Goal: Task Accomplishment & Management: Manage account settings

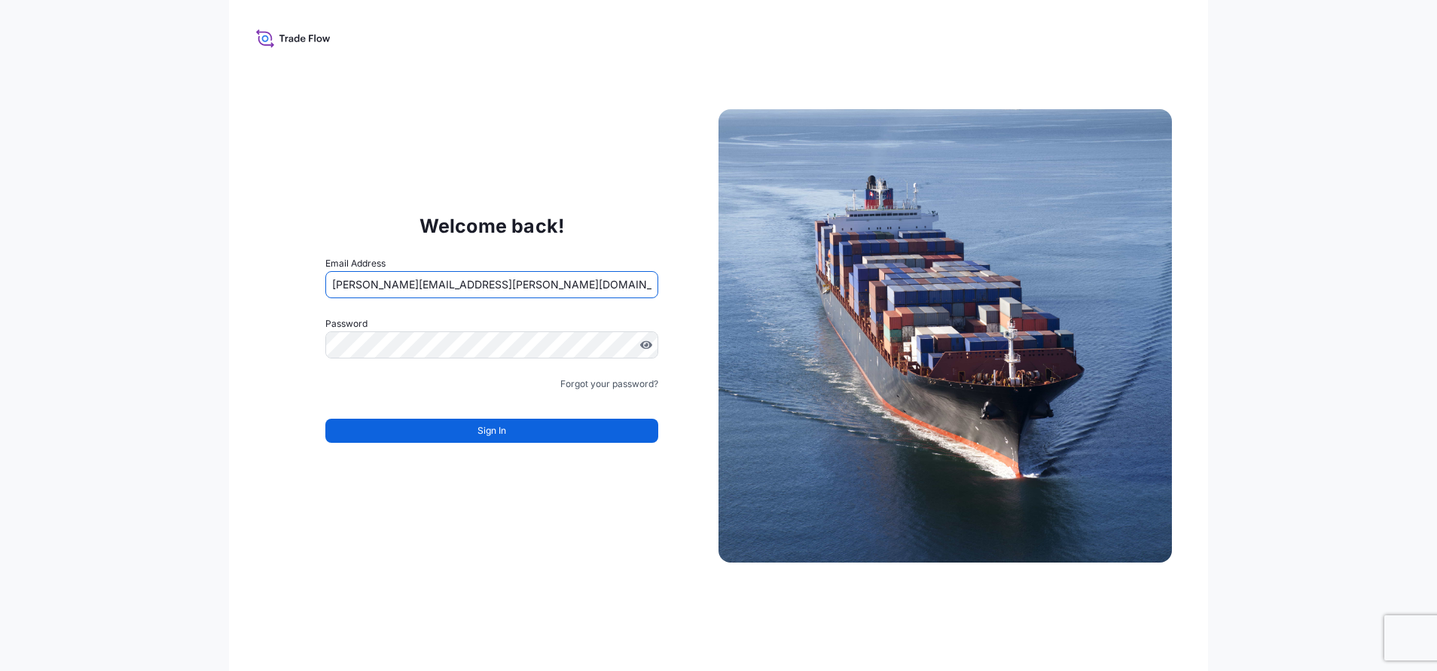
click at [558, 284] on input "jennifer.ellis+transportesfink@wtwco.com" at bounding box center [491, 284] width 333 height 27
drag, startPoint x: 471, startPoint y: 284, endPoint x: 278, endPoint y: 284, distance: 193.5
click at [278, 284] on div "Welcome back! Email Address jennifer.ellis+transportesfink@wtwco.com Password M…" at bounding box center [491, 336] width 453 height 310
drag, startPoint x: 474, startPoint y: 283, endPoint x: 288, endPoint y: 303, distance: 186.3
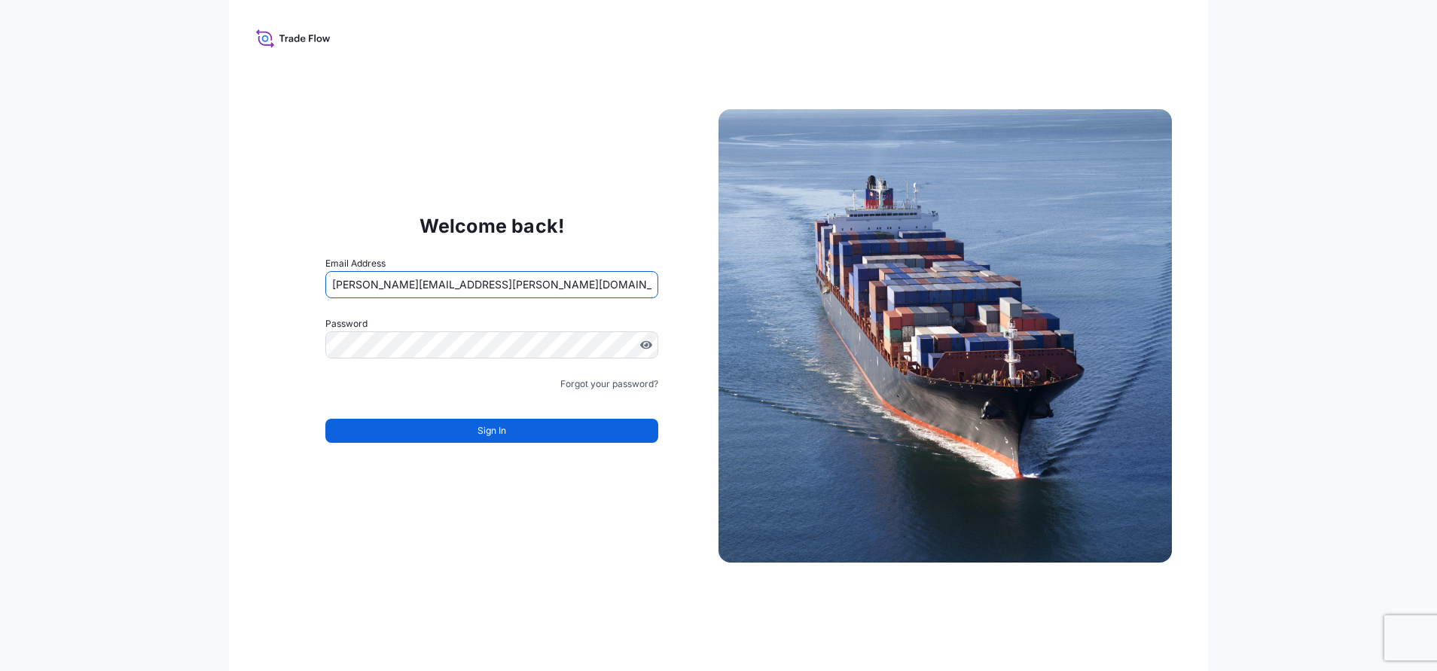
click at [288, 303] on div "Welcome back! Email Address jennifer.ellis+transportesfink@wtwco.com Password M…" at bounding box center [491, 336] width 453 height 310
type input "allison.mincher+rain@wtwco.com"
click at [498, 424] on span "Sign In" at bounding box center [491, 430] width 29 height 15
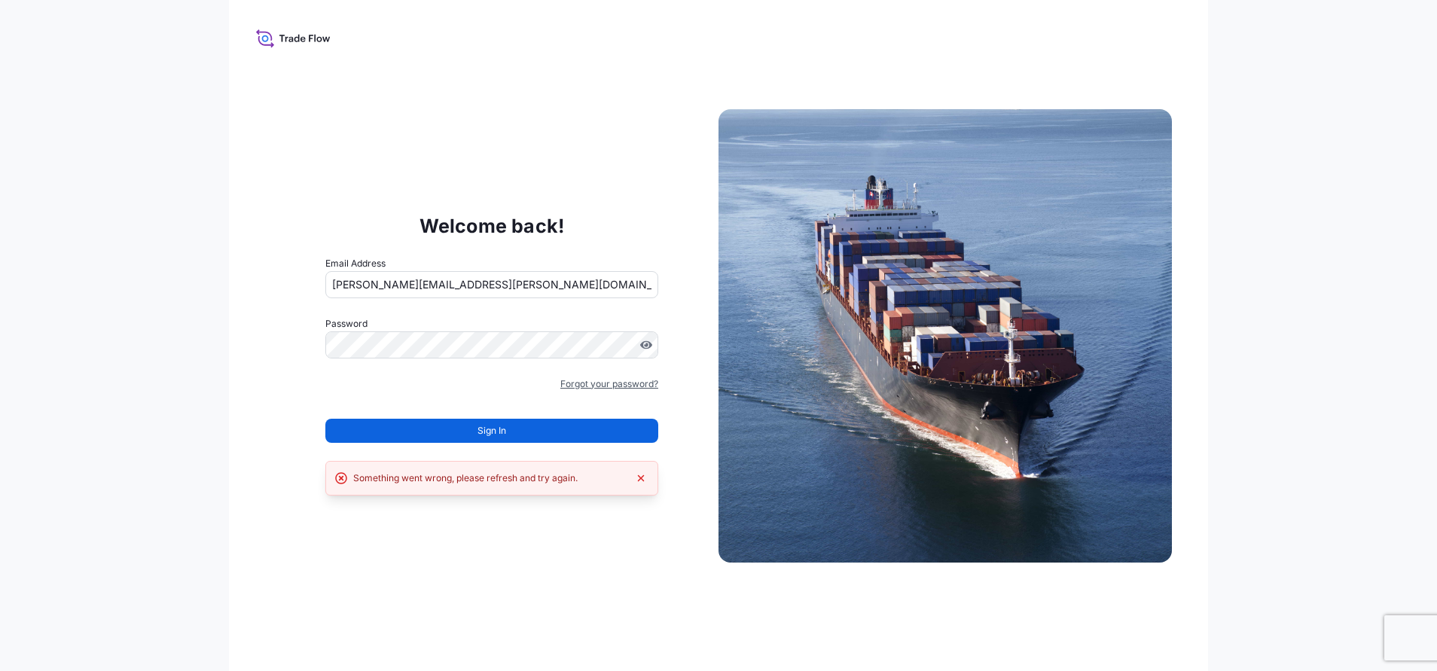
click at [606, 381] on link "Forgot your password?" at bounding box center [609, 384] width 98 height 15
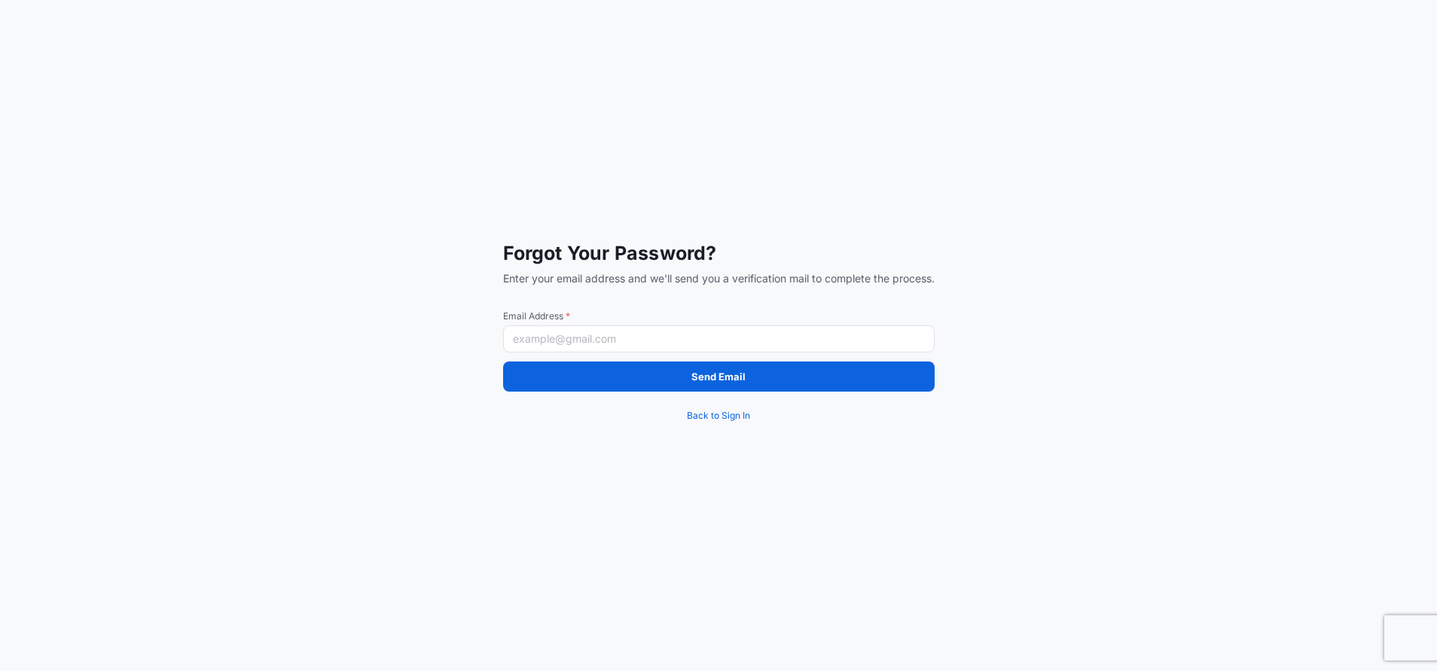
click at [529, 337] on input "Email Address *" at bounding box center [718, 338] width 431 height 27
paste input "allison.mincher+rain@wtwco.com"
type input "allison.mincher+rain@wtwco.com"
click at [441, 489] on div "Forgot Your Password? Enter your email address and we'll send you a verificatio…" at bounding box center [718, 335] width 1437 height 671
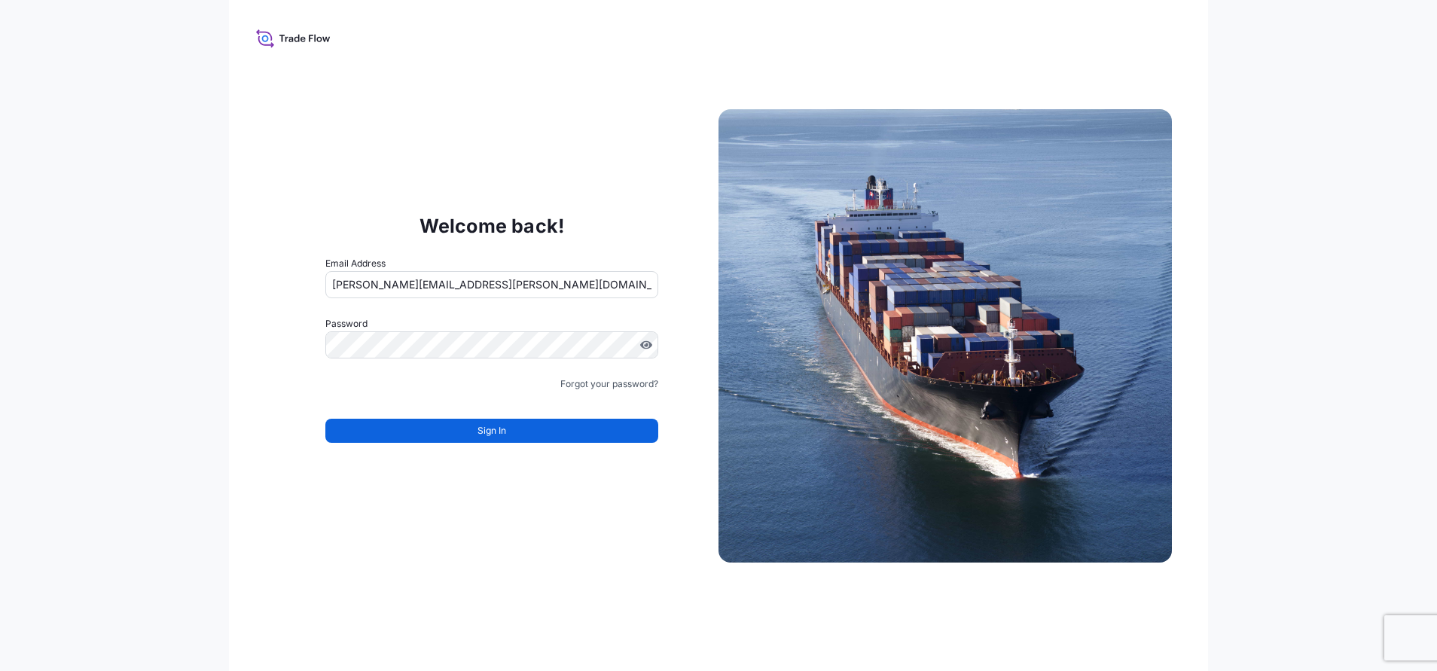
click at [578, 283] on input "jennifer.ellis+transportesfink@wtwco.com" at bounding box center [491, 284] width 333 height 27
drag, startPoint x: 578, startPoint y: 283, endPoint x: 271, endPoint y: 303, distance: 307.2
click at [271, 303] on div "Welcome back! Email Address jennifer.ellis+transportesfink@wtwco.com Password M…" at bounding box center [491, 336] width 453 height 310
click at [371, 509] on div "Welcome back! Email Address allison.mincher+rain@wtwco.com Password Must includ…" at bounding box center [718, 335] width 979 height 671
drag, startPoint x: 535, startPoint y: 281, endPoint x: 419, endPoint y: 285, distance: 116.8
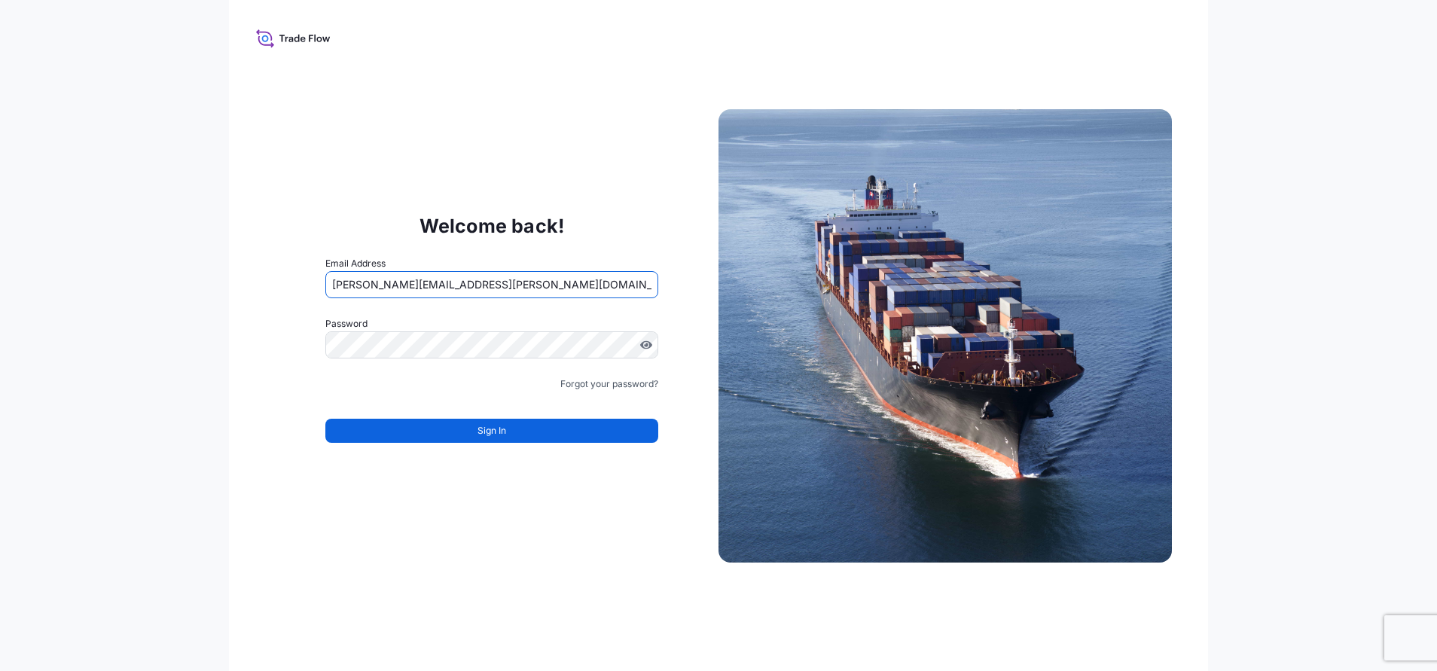
click at [419, 285] on input "allison.mincher+rain@wtwco.com" at bounding box center [491, 284] width 333 height 27
type input "allison.mincher+ocean@wtwco.com"
